Goal: Answer question/provide support

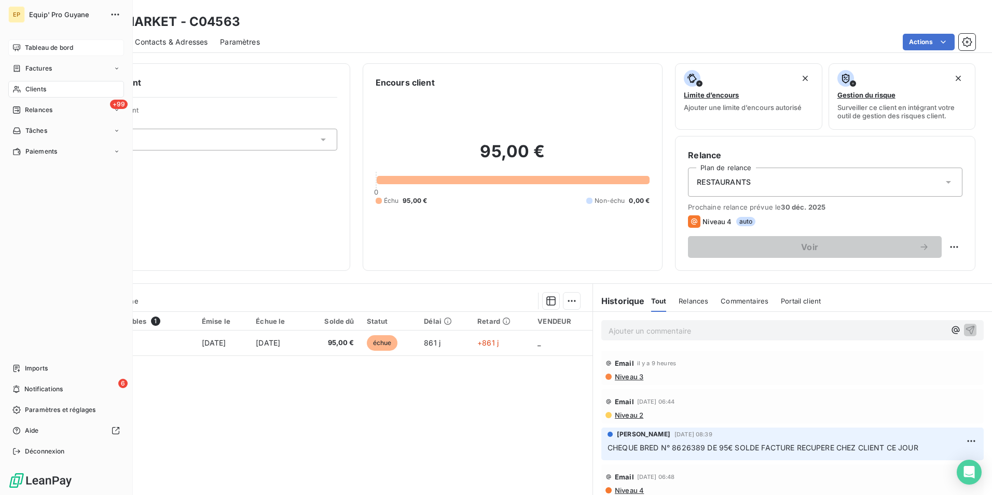
click at [39, 47] on span "Tableau de bord" at bounding box center [49, 47] width 48 height 9
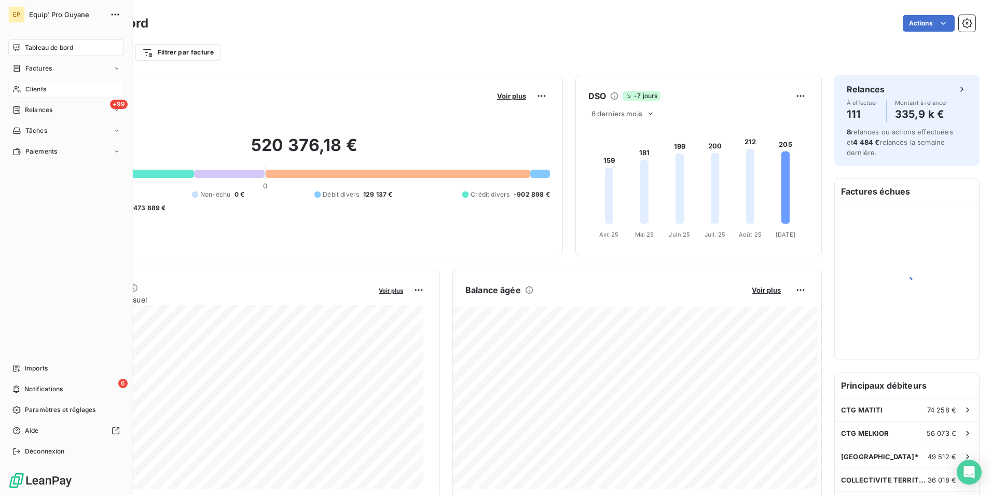
click at [39, 89] on span "Clients" at bounding box center [35, 89] width 21 height 9
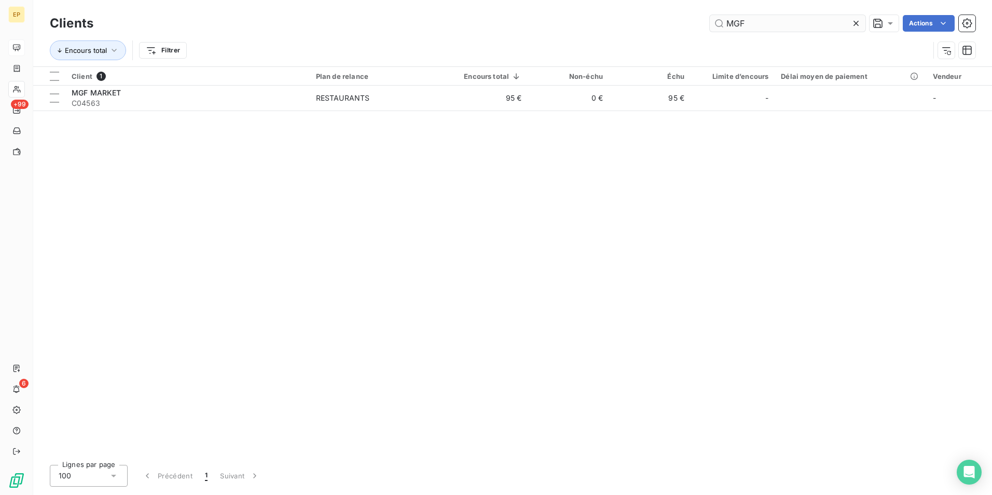
drag, startPoint x: 745, startPoint y: 22, endPoint x: 721, endPoint y: 27, distance: 24.8
click at [721, 27] on input "MGF" at bounding box center [787, 23] width 156 height 17
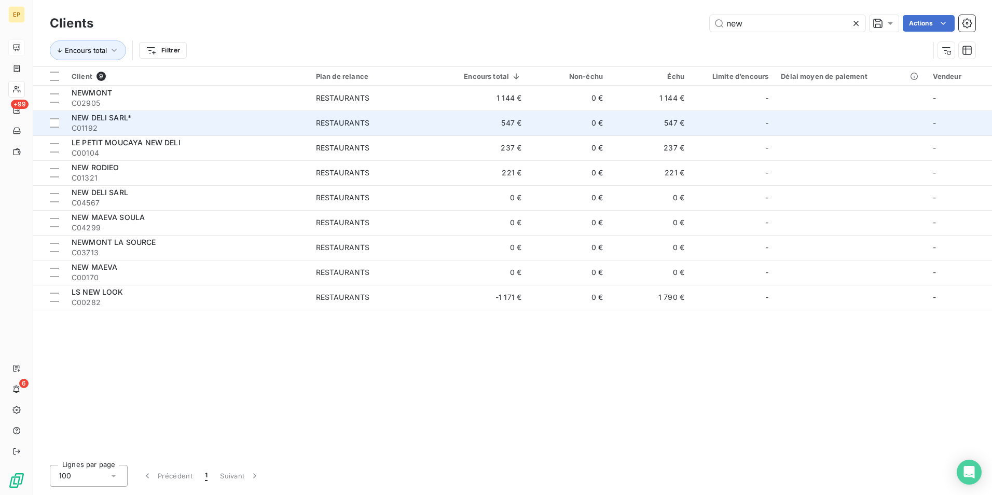
type input "new"
click at [120, 123] on span "C01192" at bounding box center [188, 128] width 232 height 10
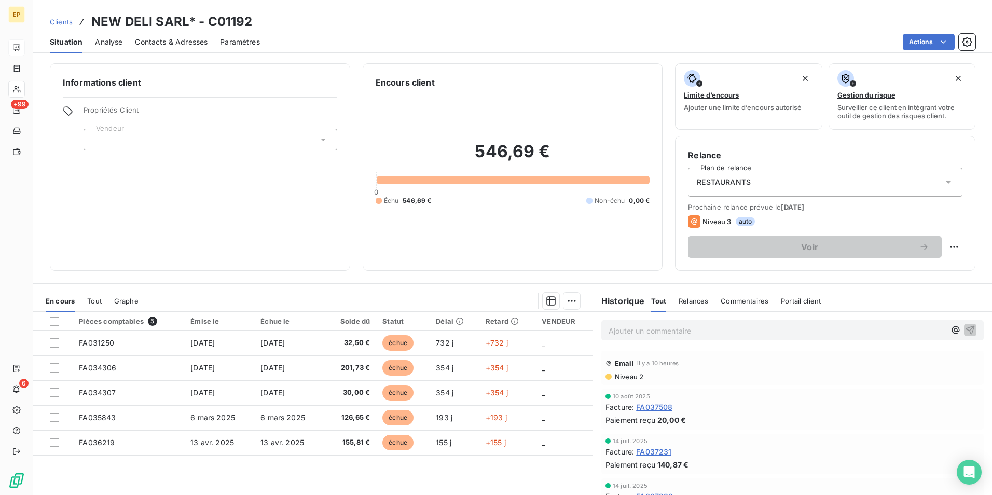
click at [603, 326] on div "Ajouter un commentaire ﻿" at bounding box center [792, 330] width 382 height 20
click at [613, 328] on p "Ajouter un commentaire ﻿" at bounding box center [776, 330] width 337 height 13
click at [634, 330] on span "reçu cheque" at bounding box center [630, 329] width 44 height 9
click at [608, 330] on span "reçu chèque" at bounding box center [630, 329] width 44 height 9
click at [651, 329] on p "Reçu chèque" at bounding box center [776, 330] width 337 height 12
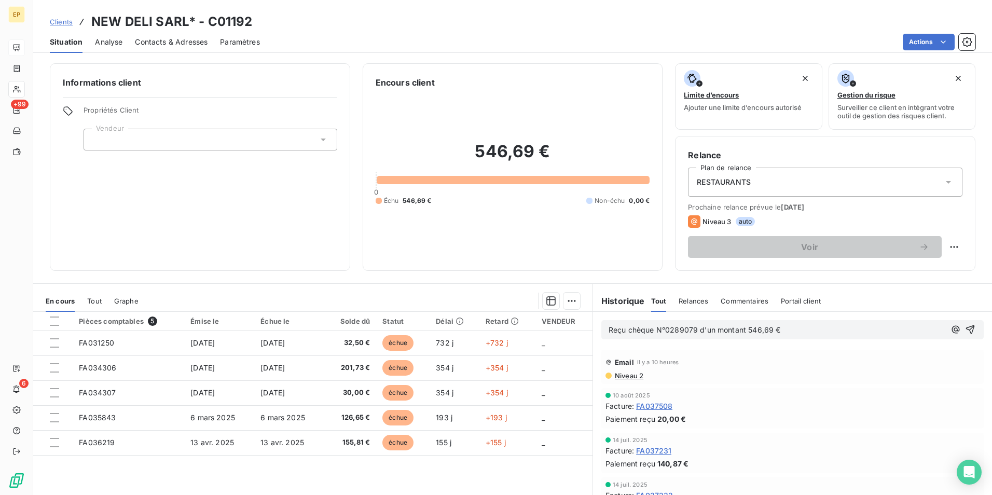
click at [651, 328] on span "Reçu chèque N°0289079 d'un montant 546,69 €" at bounding box center [694, 329] width 172 height 9
click at [797, 330] on p "Reçu chèque BNP N°0289079 d'un montant 546,69 €" at bounding box center [776, 330] width 337 height 12
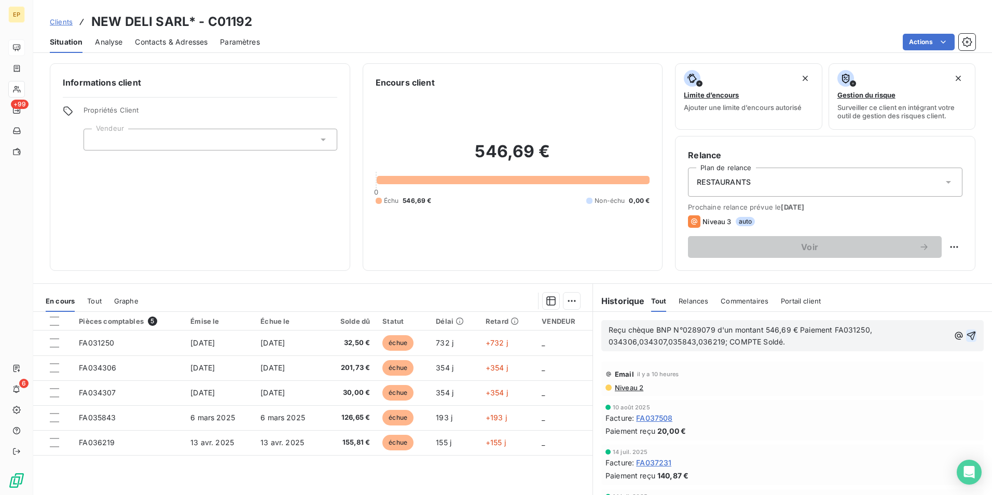
click at [967, 334] on icon "button" at bounding box center [971, 335] width 9 height 9
